Goal: Transaction & Acquisition: Purchase product/service

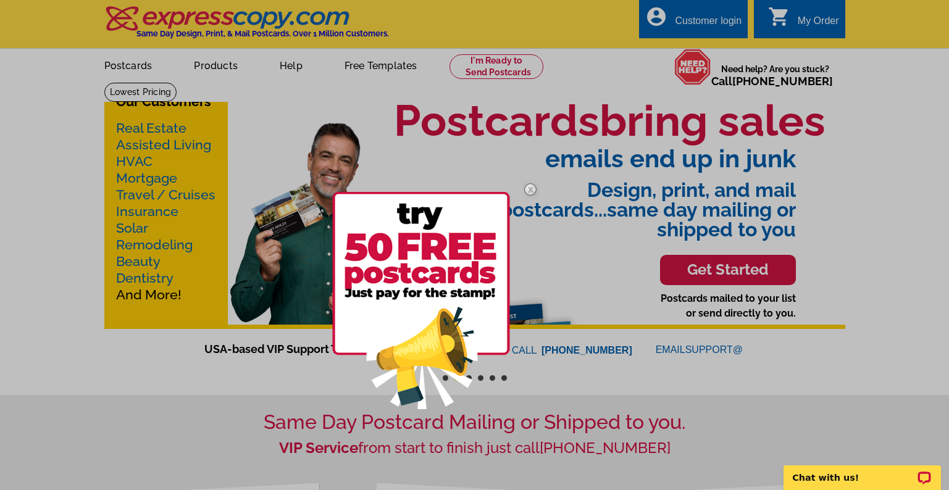
drag, startPoint x: 211, startPoint y: 1, endPoint x: 22, endPoint y: 125, distance: 226.2
click at [22, 125] on div at bounding box center [474, 245] width 949 height 490
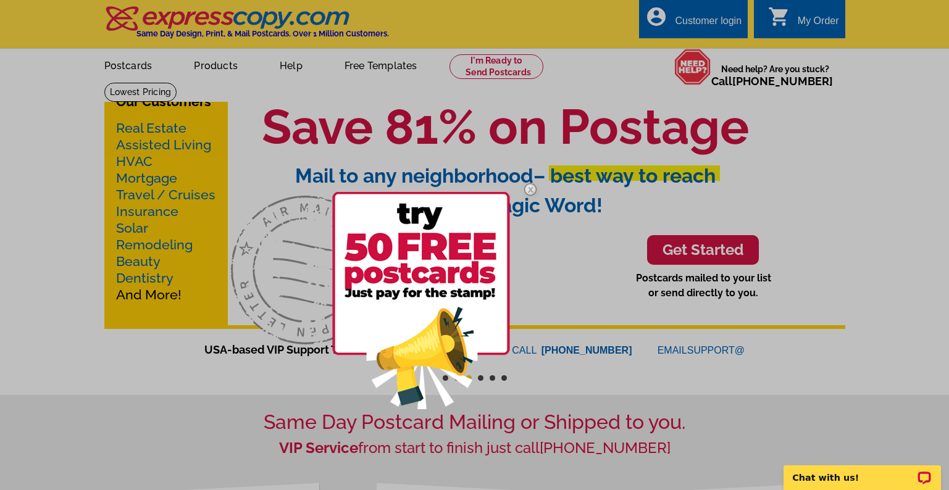
click at [530, 187] on img at bounding box center [530, 190] width 36 height 36
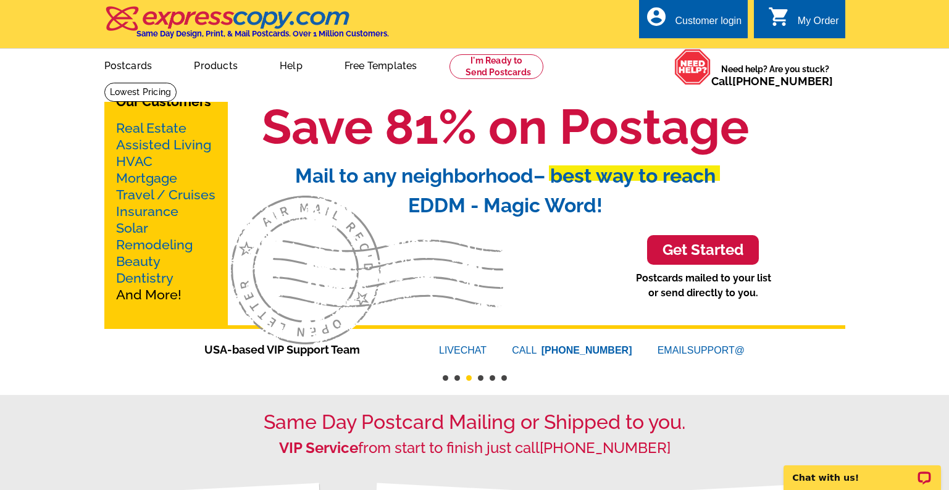
click at [157, 123] on link "Real Estate" at bounding box center [151, 127] width 70 height 15
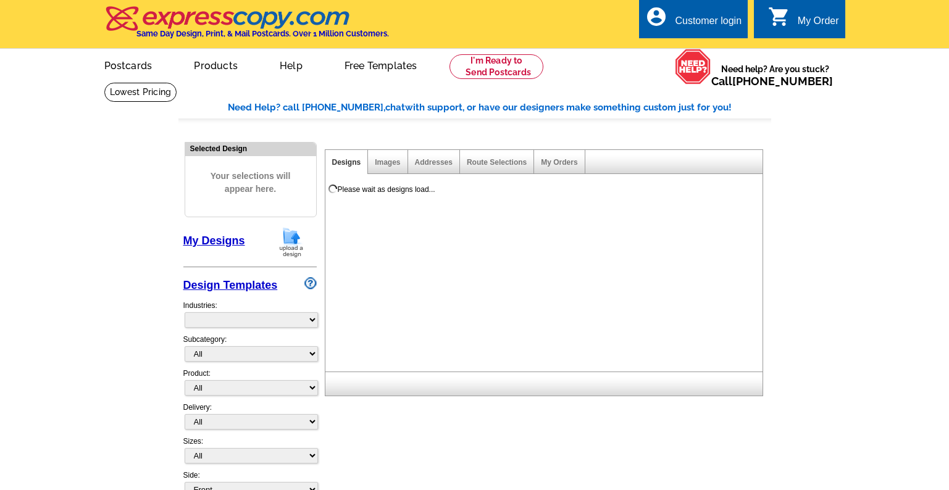
select select "785"
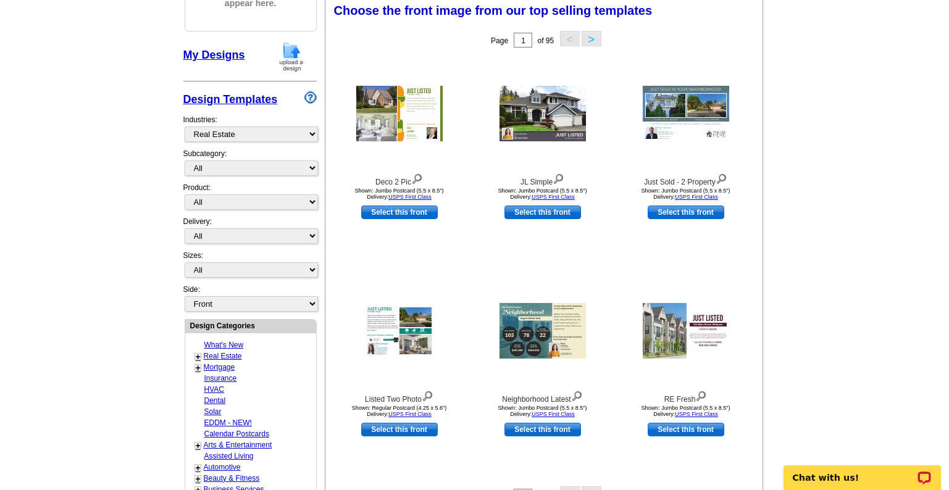
scroll to position [185, 0]
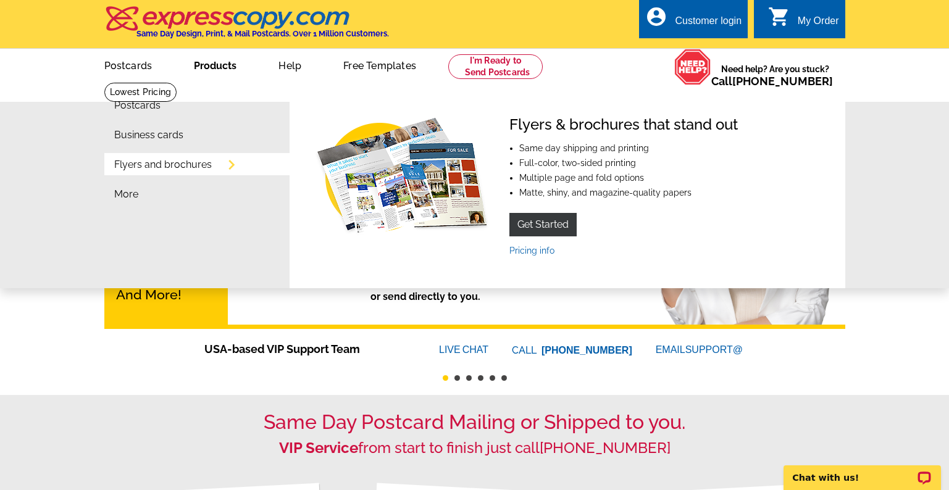
click at [185, 167] on link "Flyers and brochures" at bounding box center [163, 165] width 98 height 10
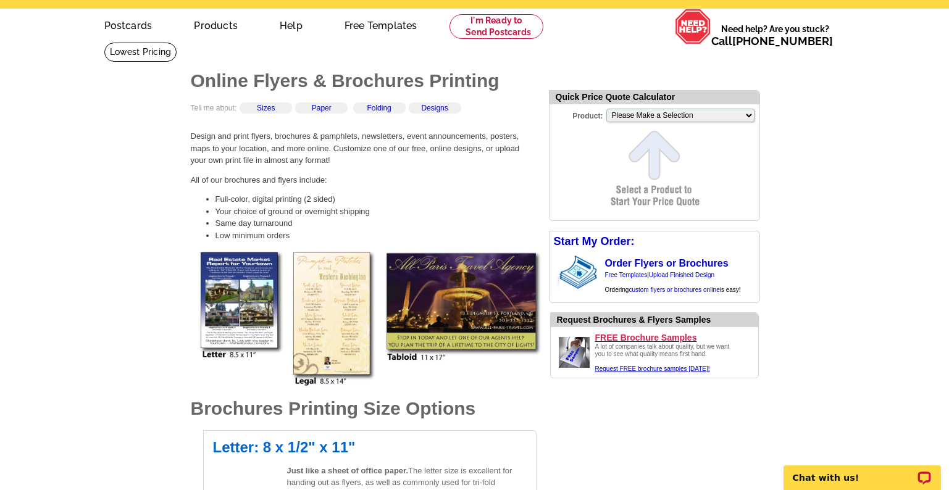
scroll to position [62, 0]
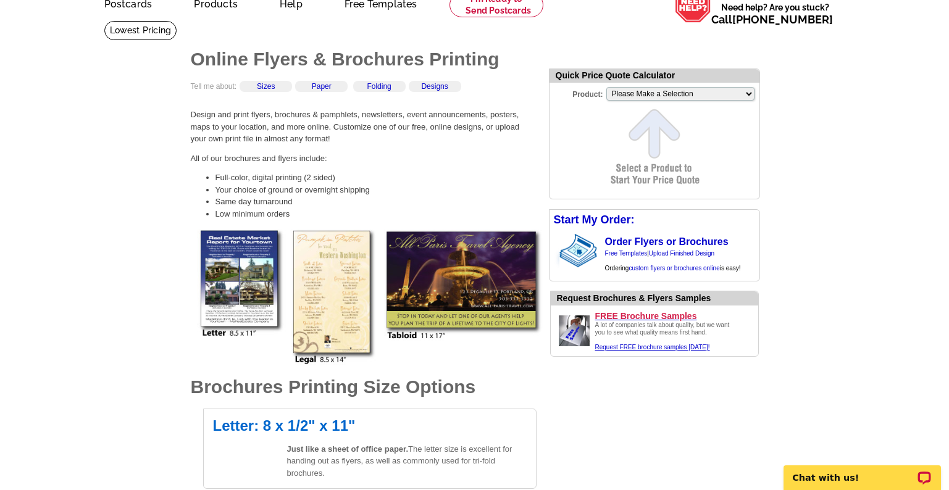
click at [212, 260] on img at bounding box center [370, 298] width 346 height 136
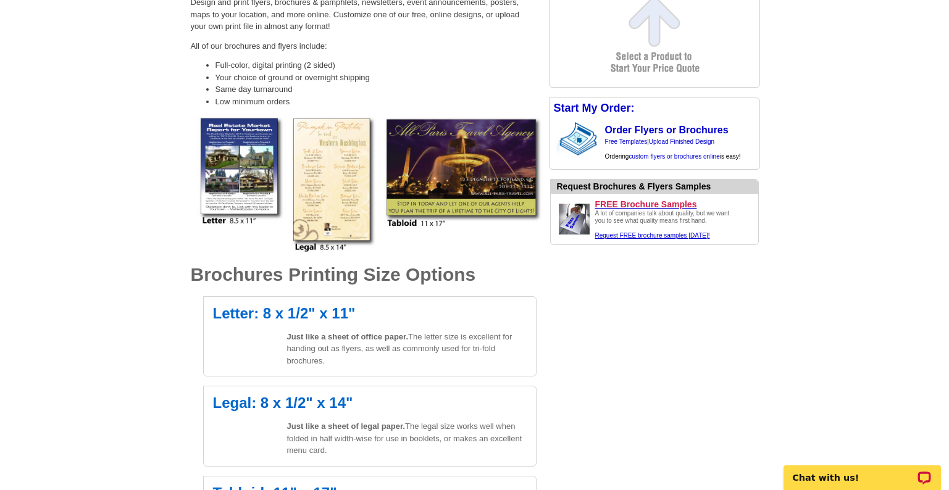
scroll to position [247, 0]
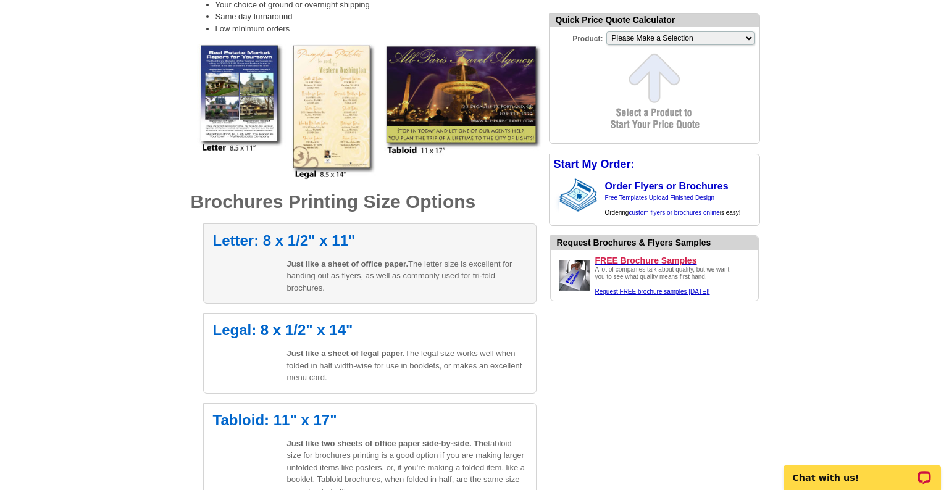
click at [322, 261] on span "Just like a sheet of office paper." at bounding box center [348, 263] width 122 height 9
select select "6"
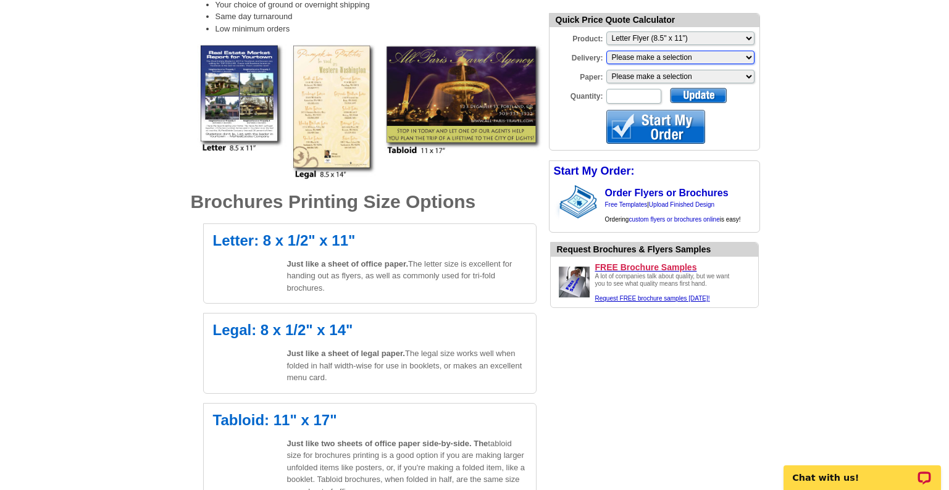
click at [664, 56] on select "Please make a selection Print + Address+USPS First Class Print-Only+Shipped To …" at bounding box center [680, 58] width 148 height 14
click at [648, 78] on select "Please make a selection Regular Bond Paper Gloss Cover" at bounding box center [680, 77] width 148 height 14
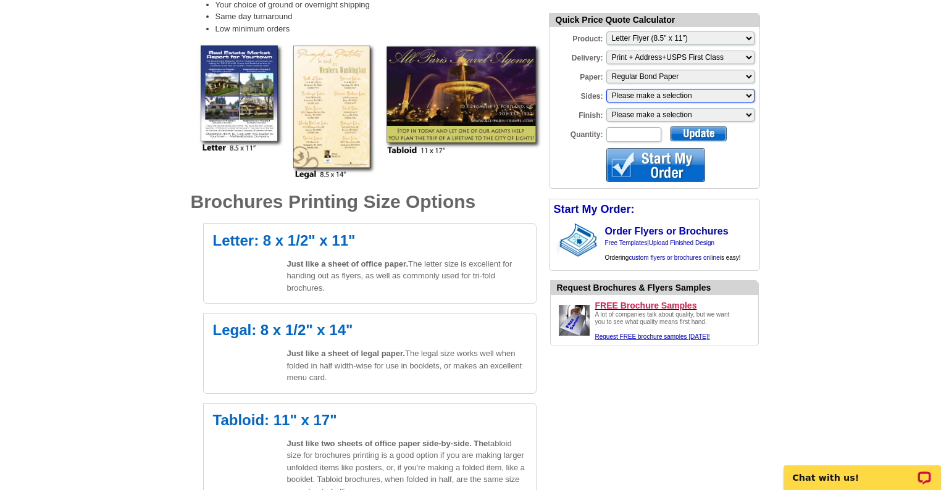
click at [645, 96] on select "Please make a selection One sided, color Two sided, full color" at bounding box center [680, 96] width 148 height 14
select select "3"
click at [606, 90] on select "Please make a selection One sided, color Two sided, full color" at bounding box center [680, 96] width 148 height 14
click at [633, 115] on select "Please make a selection Envelope Mailer Bi-fold Mailer Tri-fold Mailer" at bounding box center [680, 115] width 148 height 14
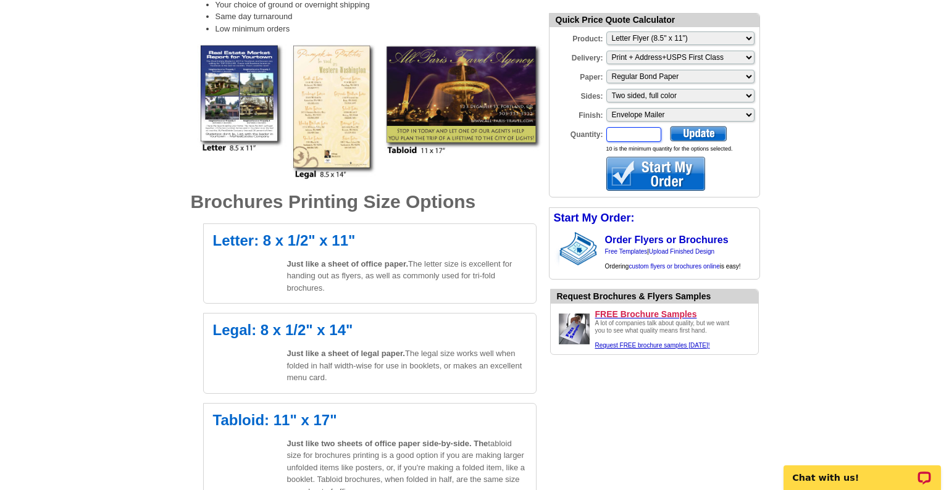
click at [635, 133] on input "Quantity:" at bounding box center [633, 134] width 55 height 15
type input "100"
click at [680, 136] on div at bounding box center [698, 133] width 57 height 15
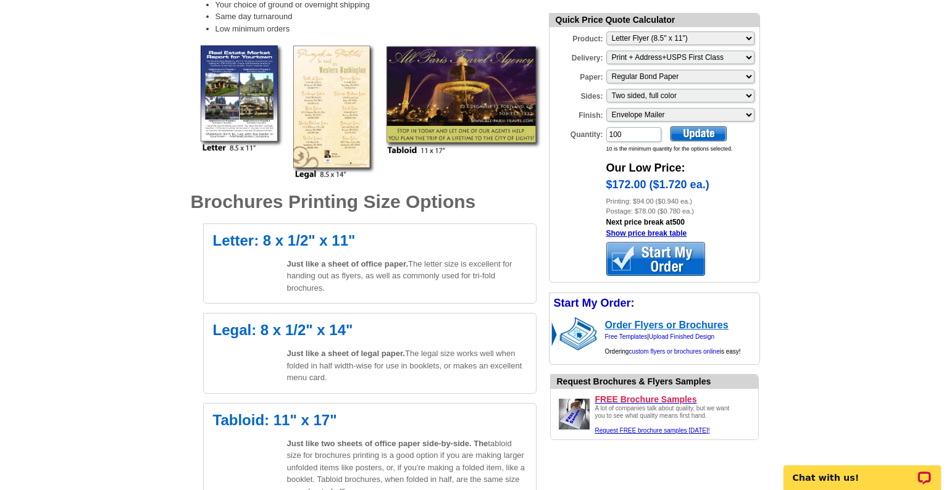
click at [672, 325] on link "Order Flyers or Brochures" at bounding box center [666, 325] width 123 height 10
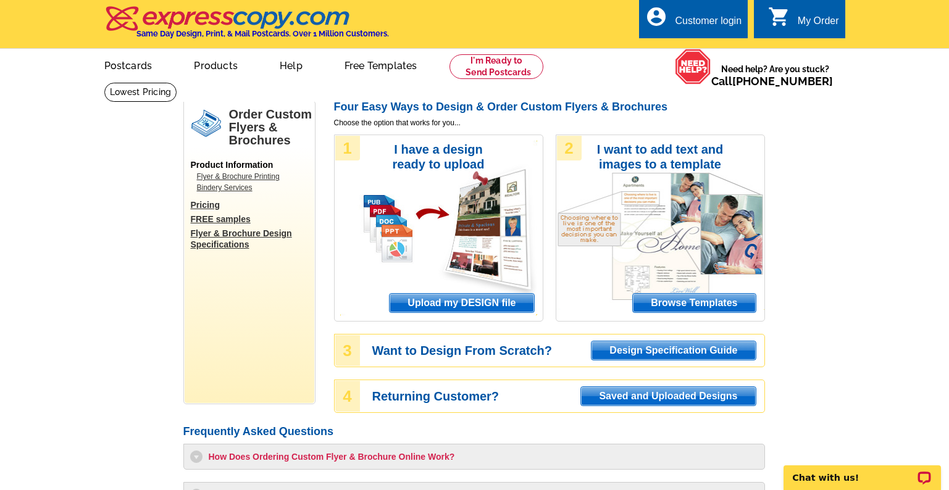
click at [430, 304] on span "Upload my DESIGN file" at bounding box center [462, 303] width 144 height 19
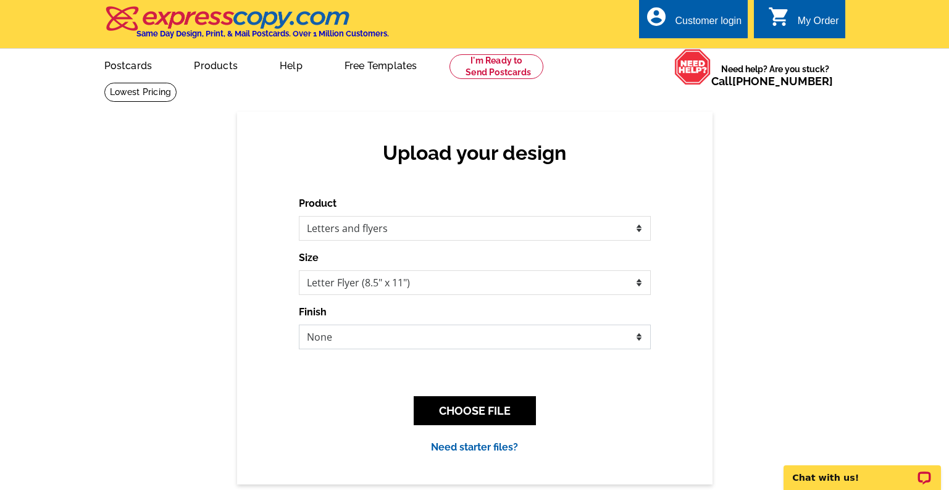
click at [391, 332] on select "None Envelope Mailer Bi-fold Mailer Tri-fold Mailer" at bounding box center [475, 337] width 352 height 25
select select "2"
click at [299, 325] on select "None Envelope Mailer Bi-fold Mailer Tri-fold Mailer" at bounding box center [475, 337] width 352 height 25
click at [480, 415] on button "CHOOSE FILE" at bounding box center [475, 410] width 122 height 29
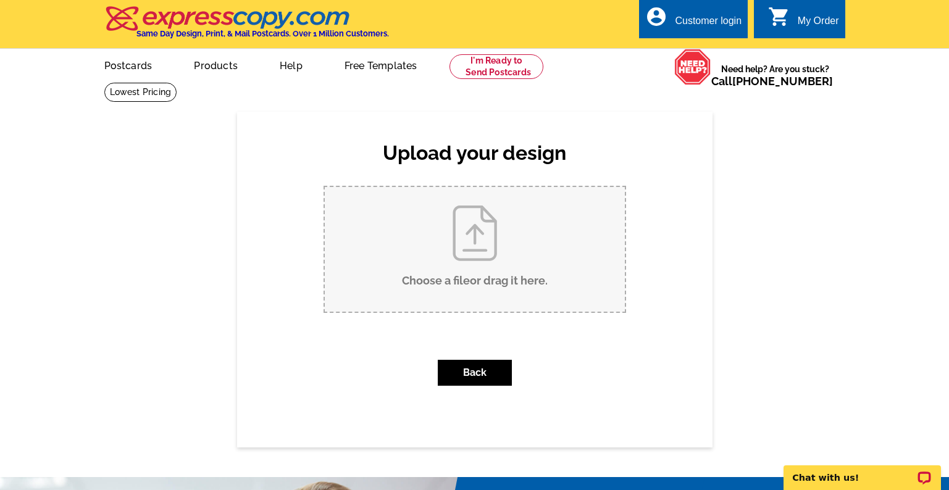
click at [461, 244] on input "Choose a file or drag it here ." at bounding box center [475, 249] width 300 height 125
type input "C:\fakepath\JM Flyer - Meet [PERSON_NAME].pdf"
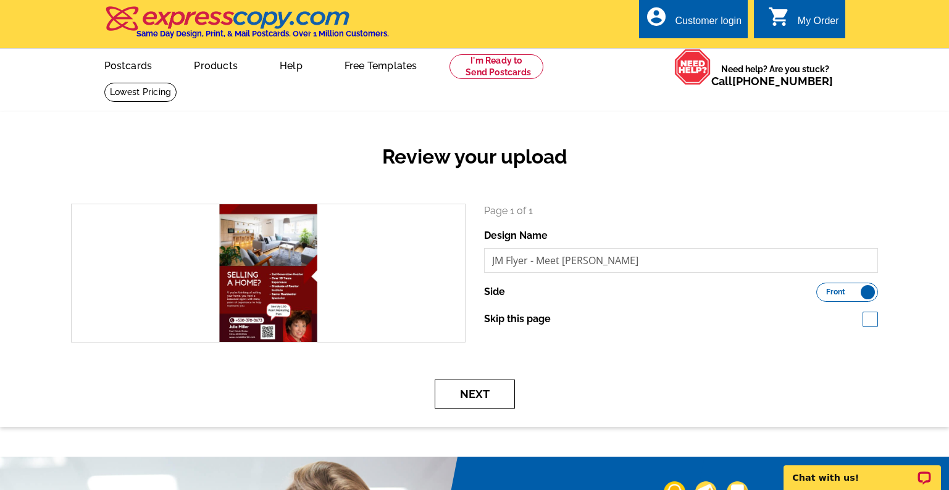
click at [490, 390] on button "Next" at bounding box center [475, 394] width 80 height 29
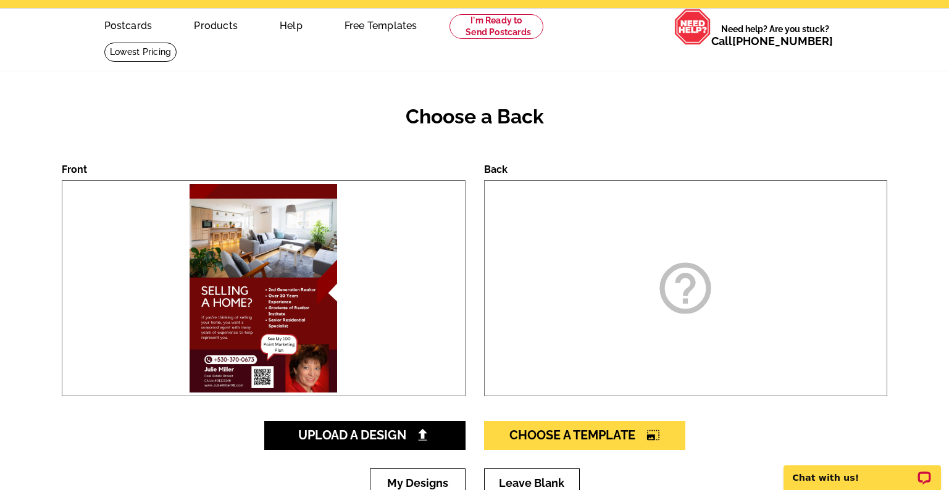
scroll to position [62, 0]
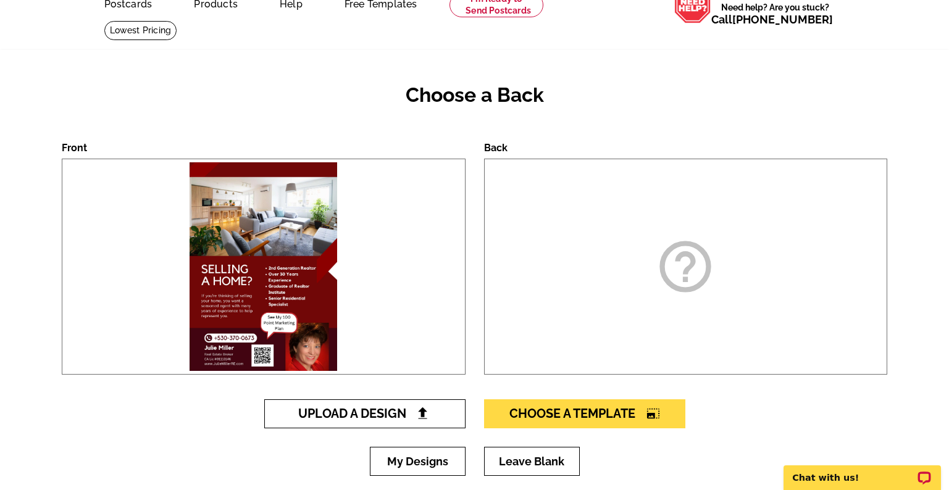
click at [328, 415] on span "Upload A Design" at bounding box center [364, 413] width 133 height 15
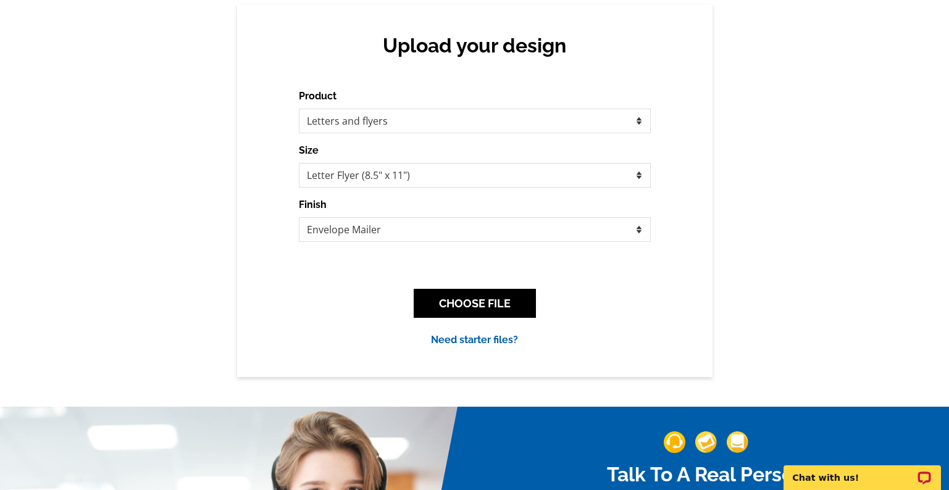
scroll to position [123, 0]
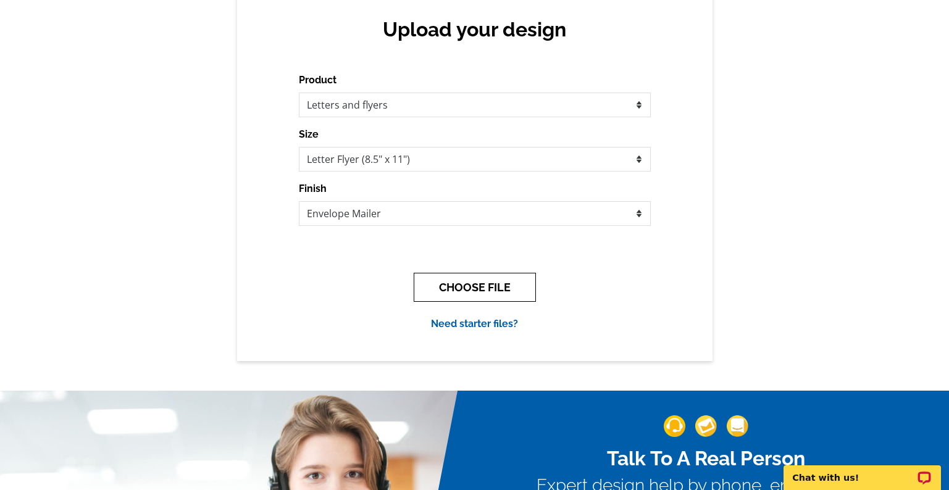
click at [474, 288] on button "CHOOSE FILE" at bounding box center [475, 287] width 122 height 29
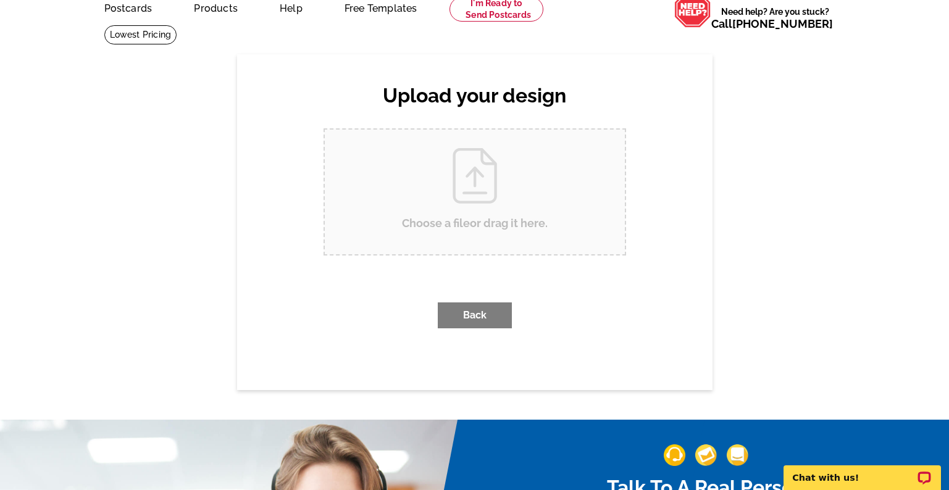
scroll to position [0, 0]
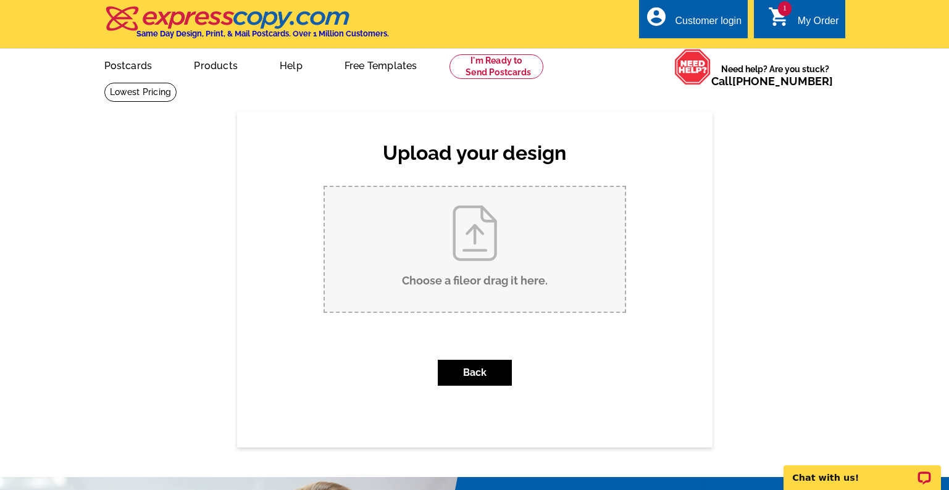
click at [468, 236] on input "Choose a file or drag it here ." at bounding box center [475, 249] width 300 height 125
type input "C:\fakepath\JM Farm Letter.pdf"
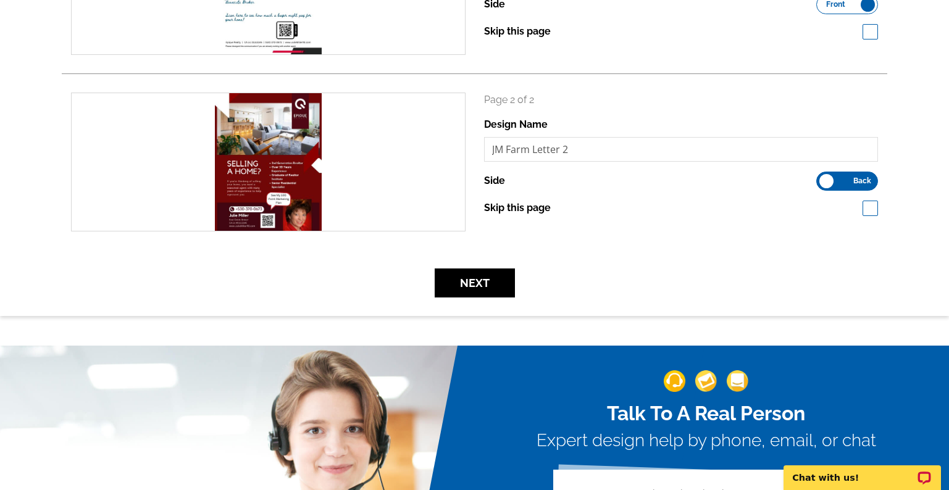
scroll to position [309, 0]
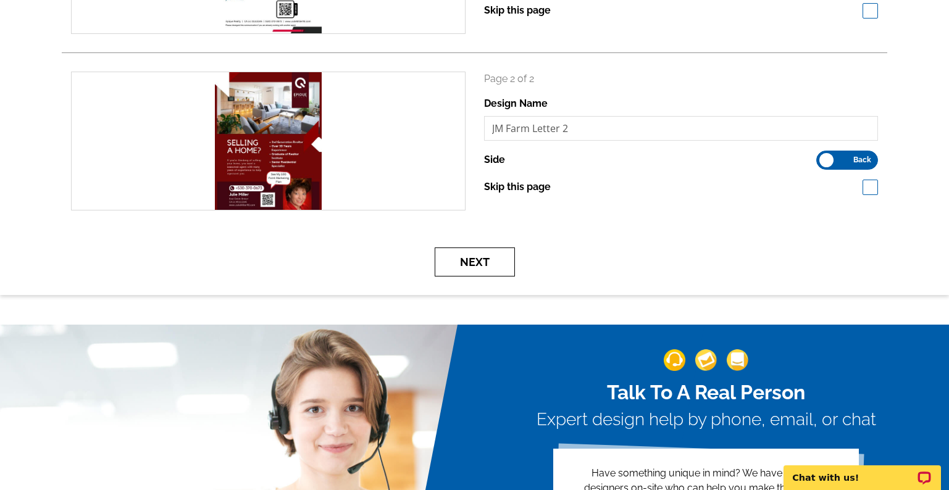
click at [475, 265] on button "Next" at bounding box center [475, 262] width 80 height 29
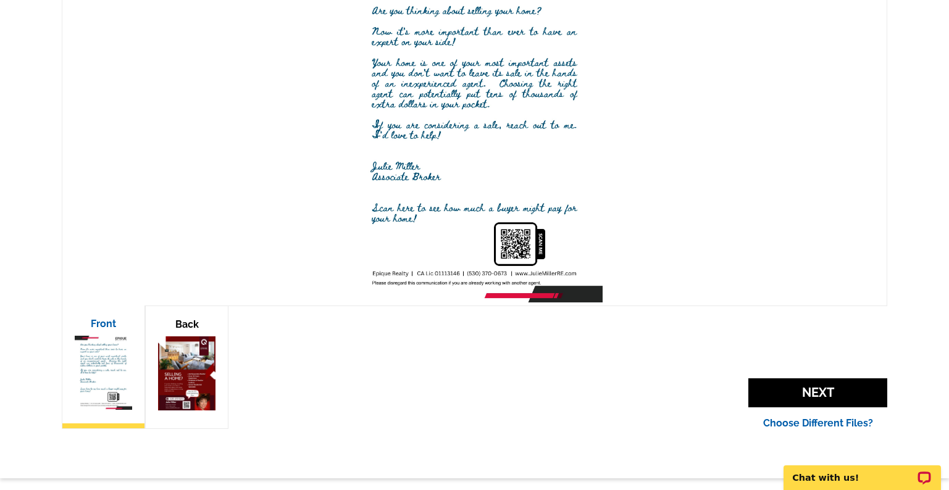
scroll to position [247, 0]
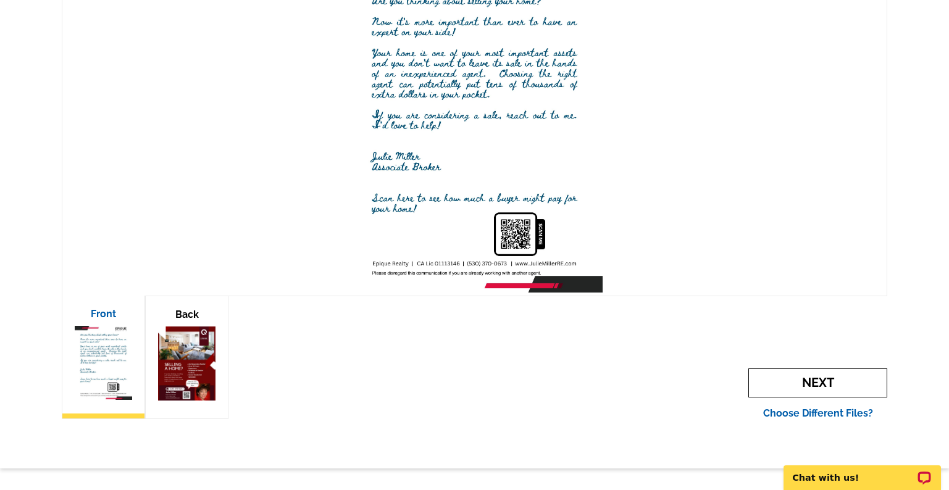
click at [781, 387] on span "Next" at bounding box center [817, 383] width 139 height 29
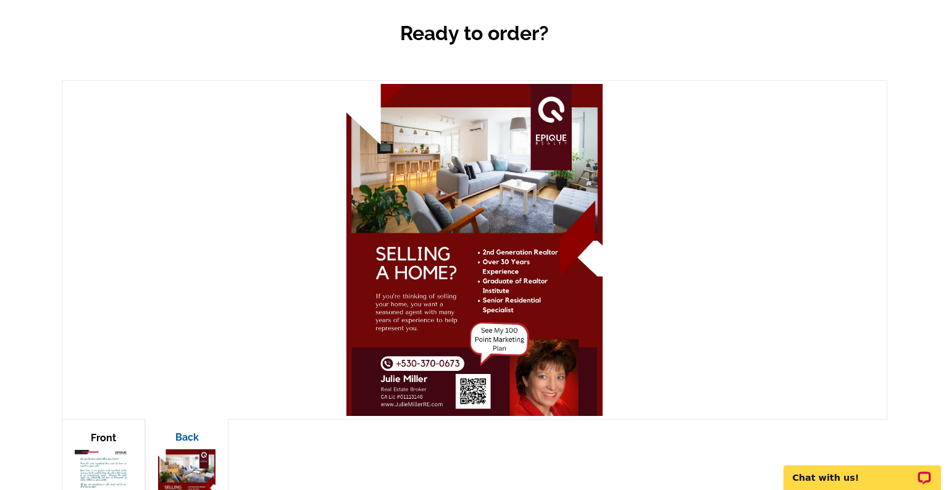
scroll to position [185, 0]
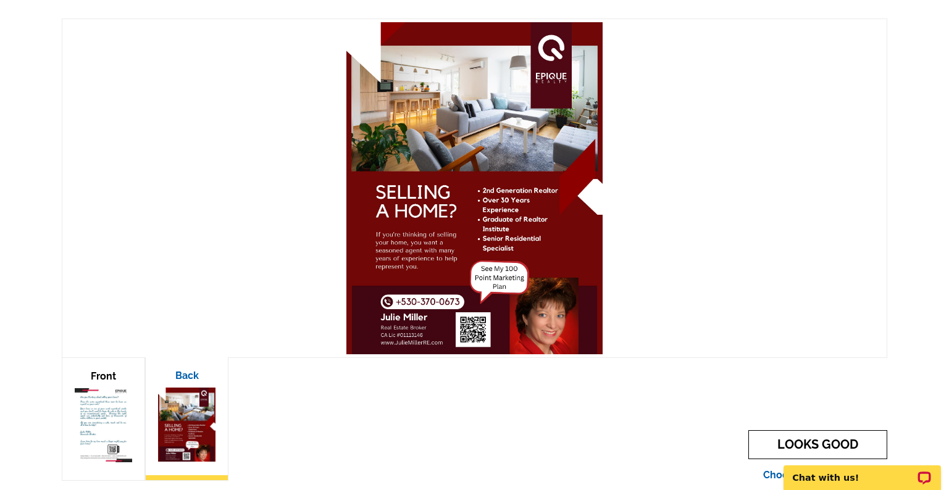
click at [809, 443] on link "LOOKS GOOD" at bounding box center [817, 444] width 139 height 29
